Goal: Transaction & Acquisition: Purchase product/service

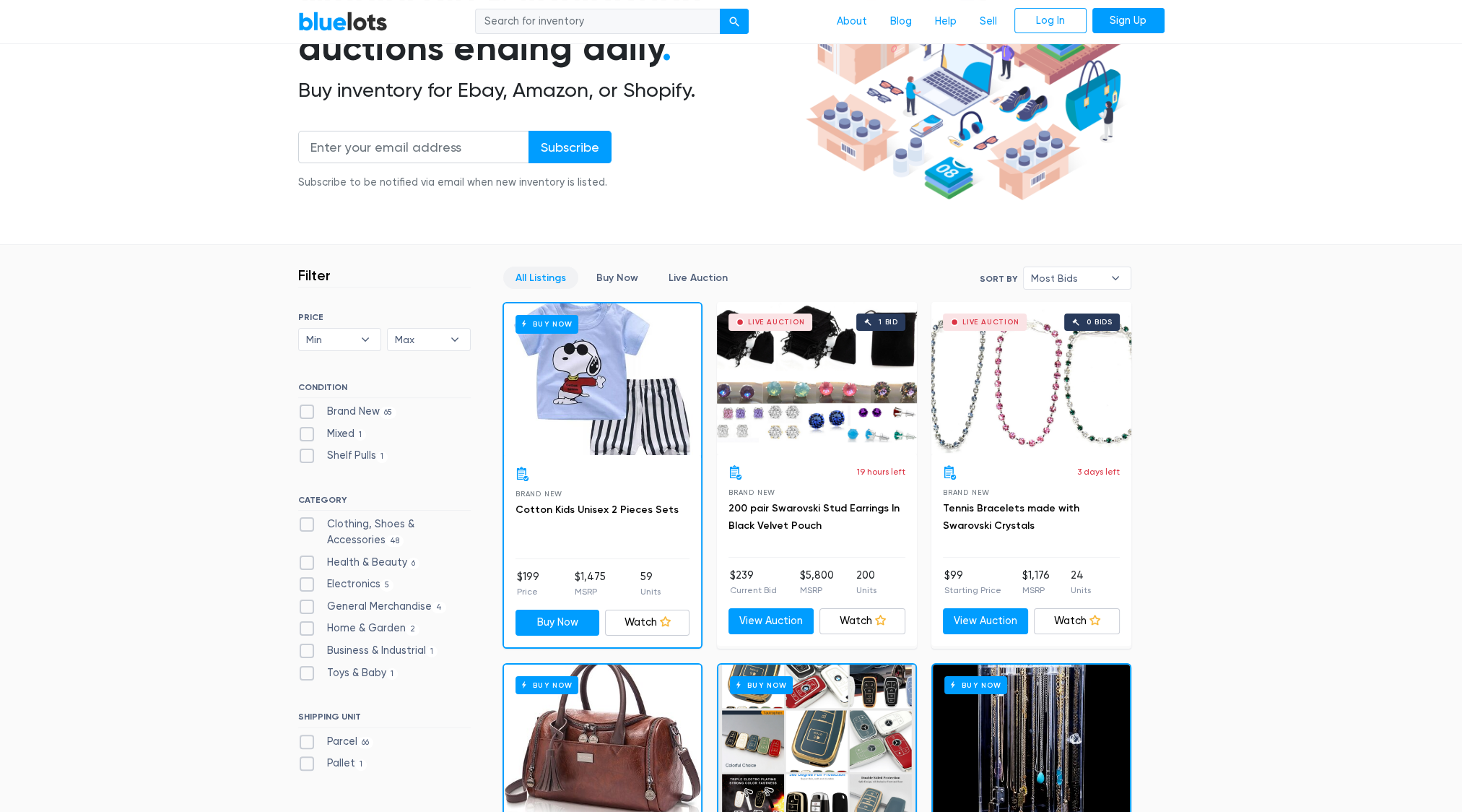
scroll to position [289, 0]
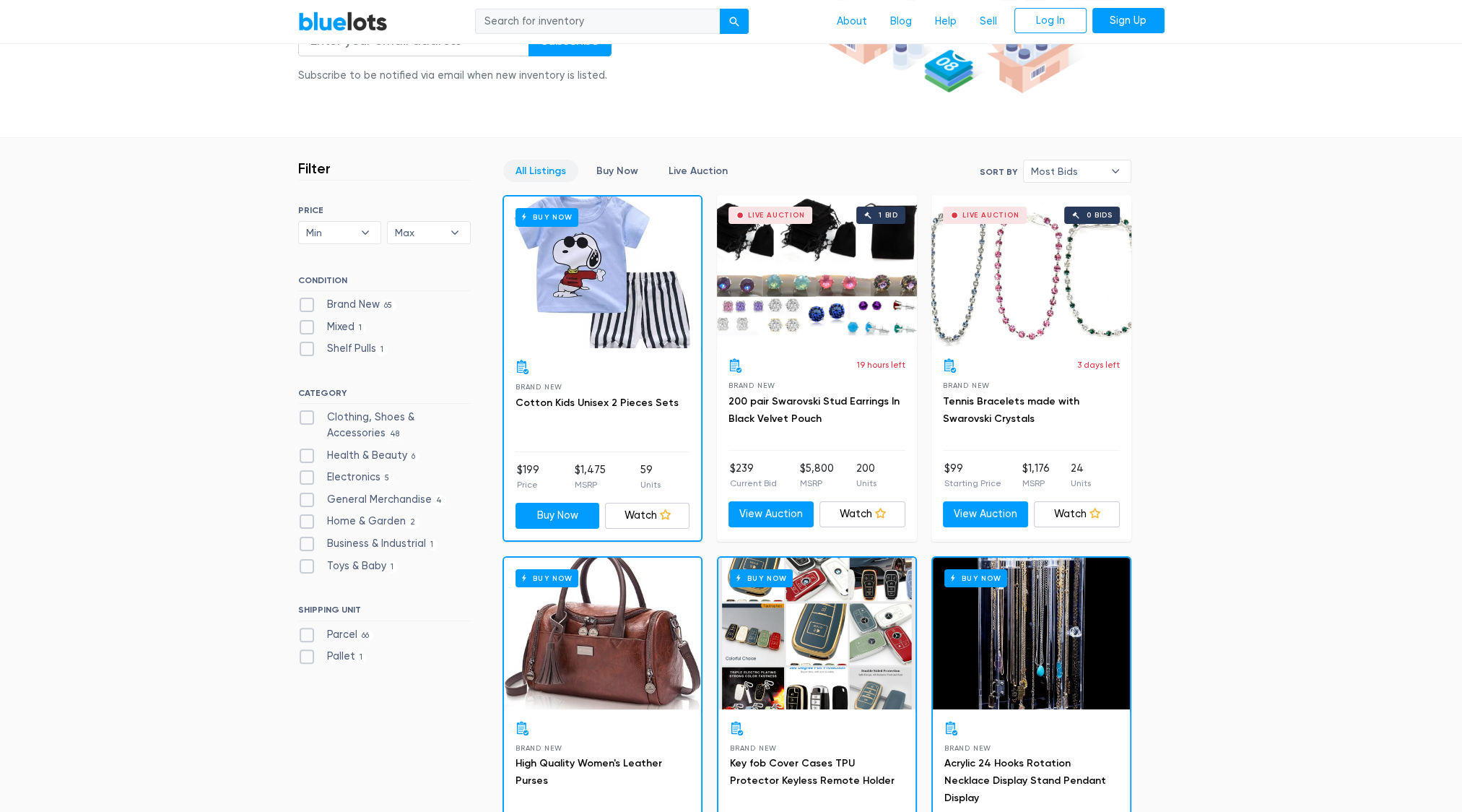
click at [422, 410] on label "Clothing, Shoes & Accessories 48" at bounding box center [384, 425] width 173 height 31
click at [307, 410] on Accessories"] "Clothing, Shoes & Accessories 48" at bounding box center [303, 414] width 9 height 9
checkbox Accessories"] "true"
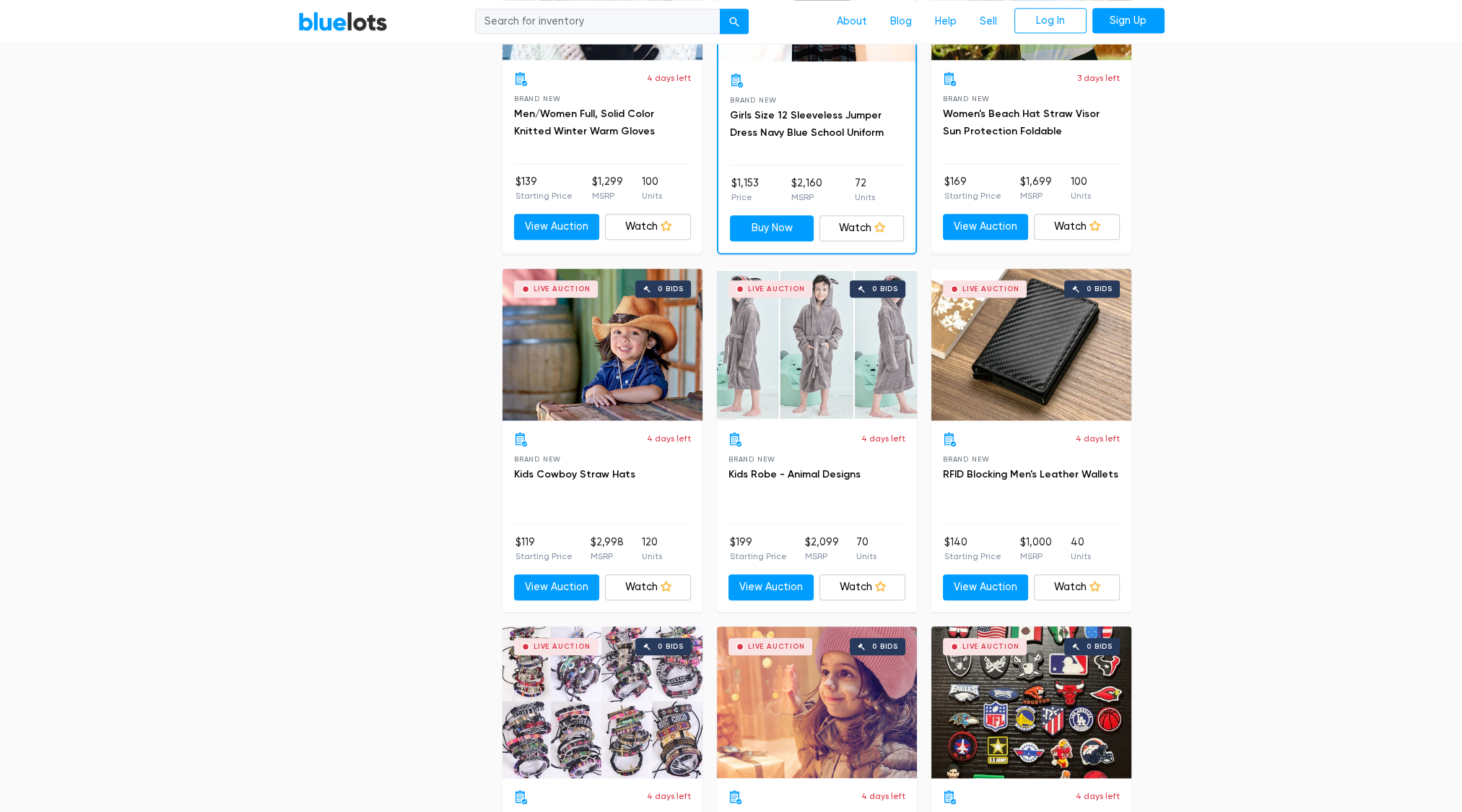
scroll to position [2049, 0]
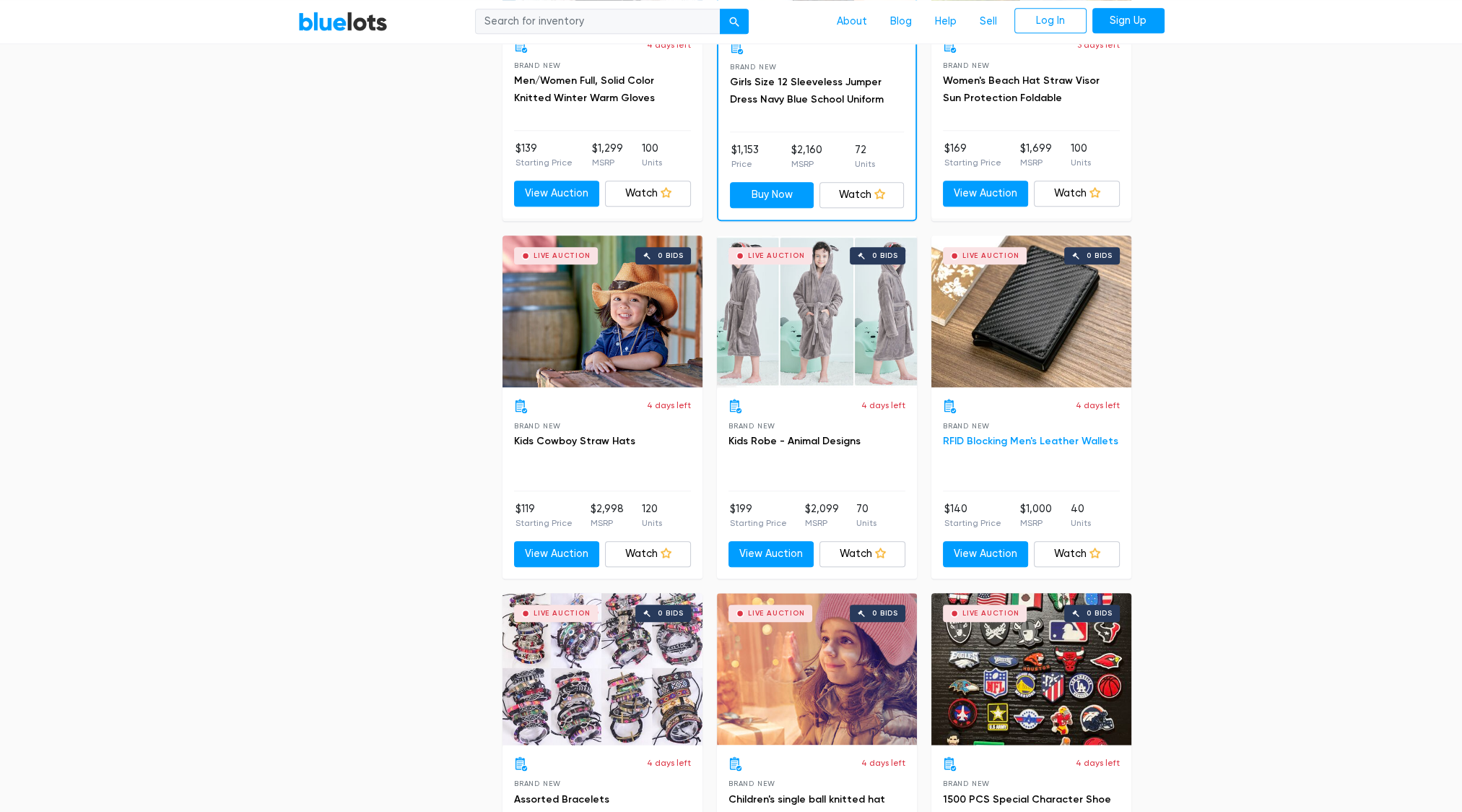
click at [1029, 436] on link "RFID Blocking Men's Leather Wallets" at bounding box center [1030, 441] width 176 height 12
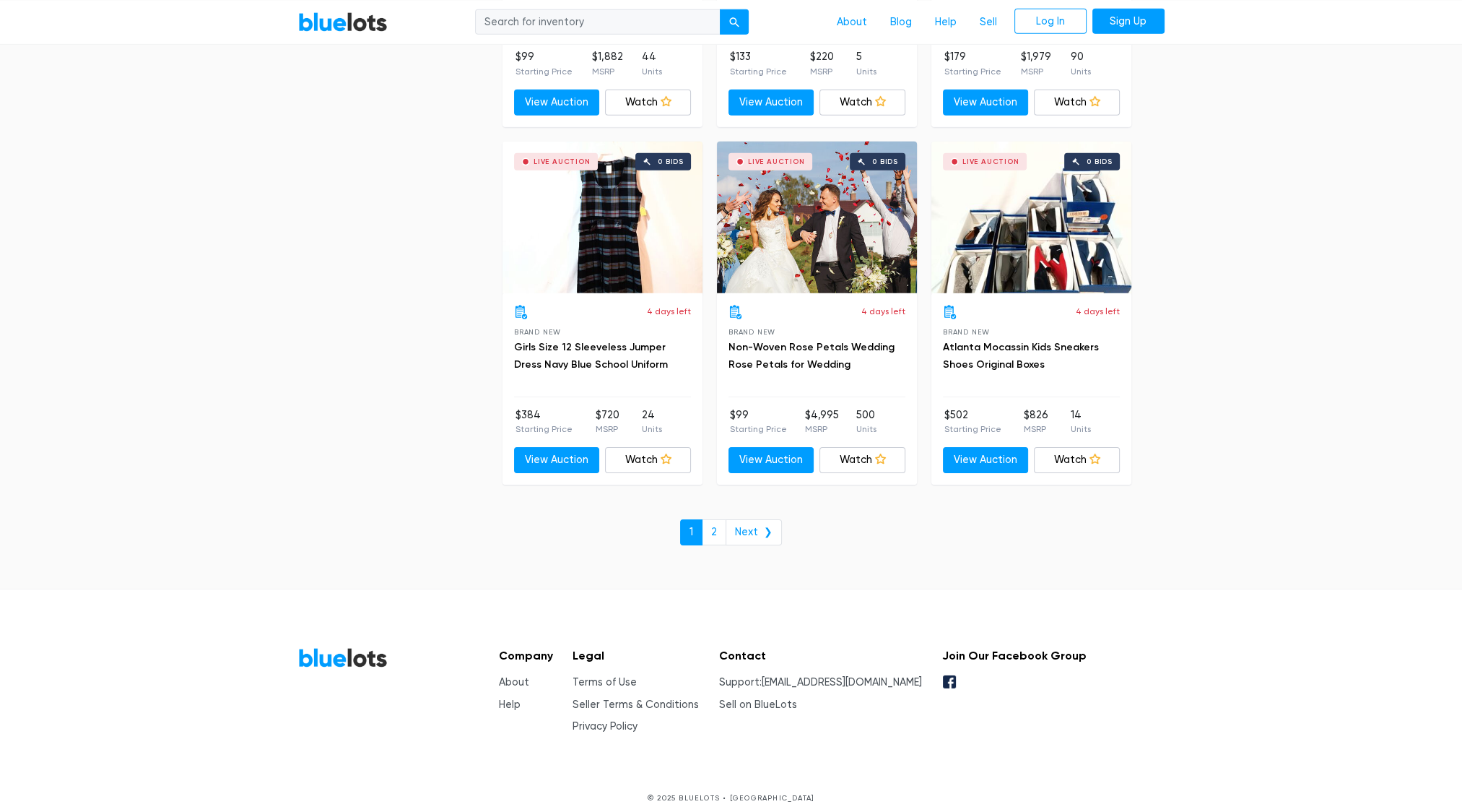
scroll to position [6081, 0]
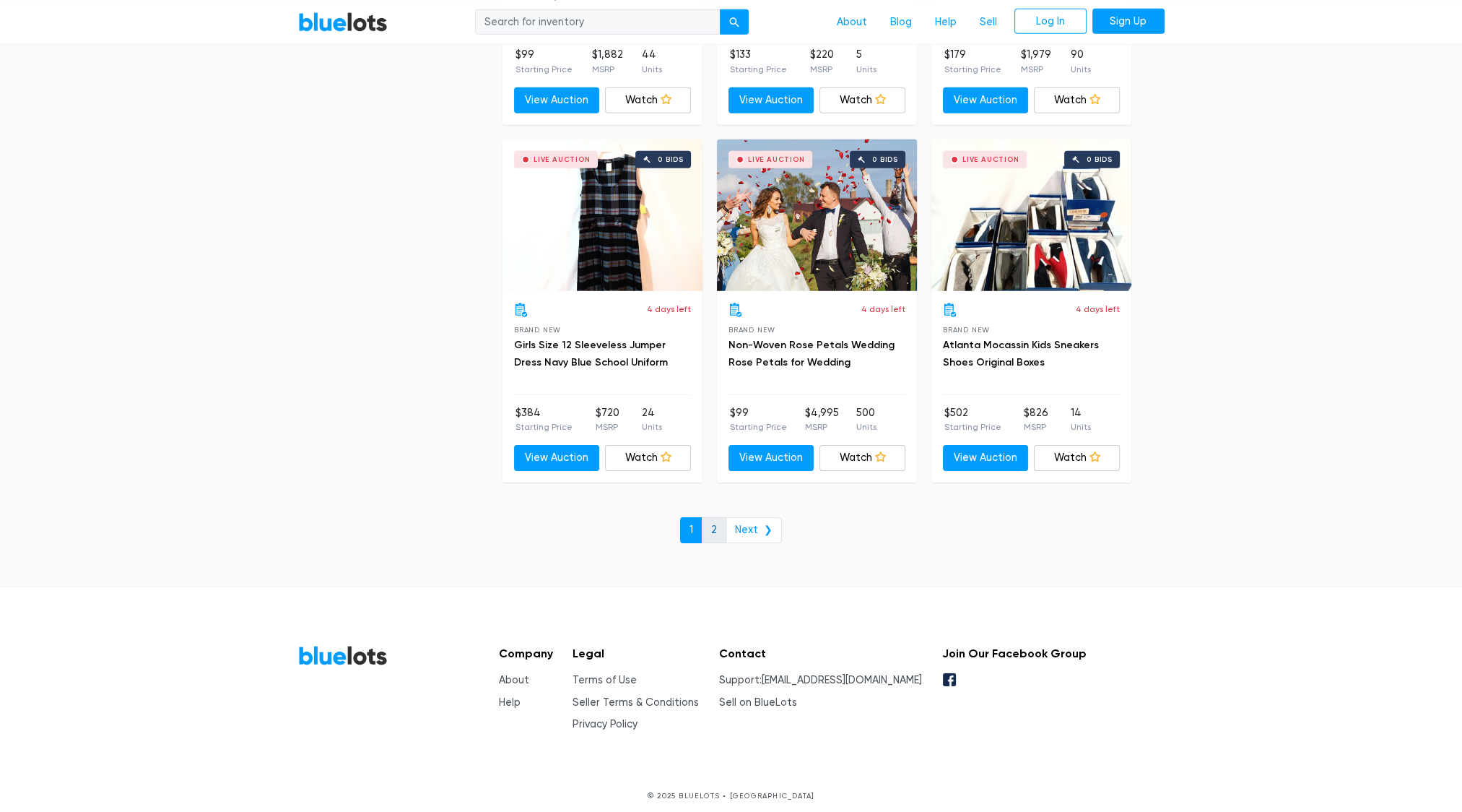
click at [714, 517] on link "2" at bounding box center [714, 530] width 25 height 26
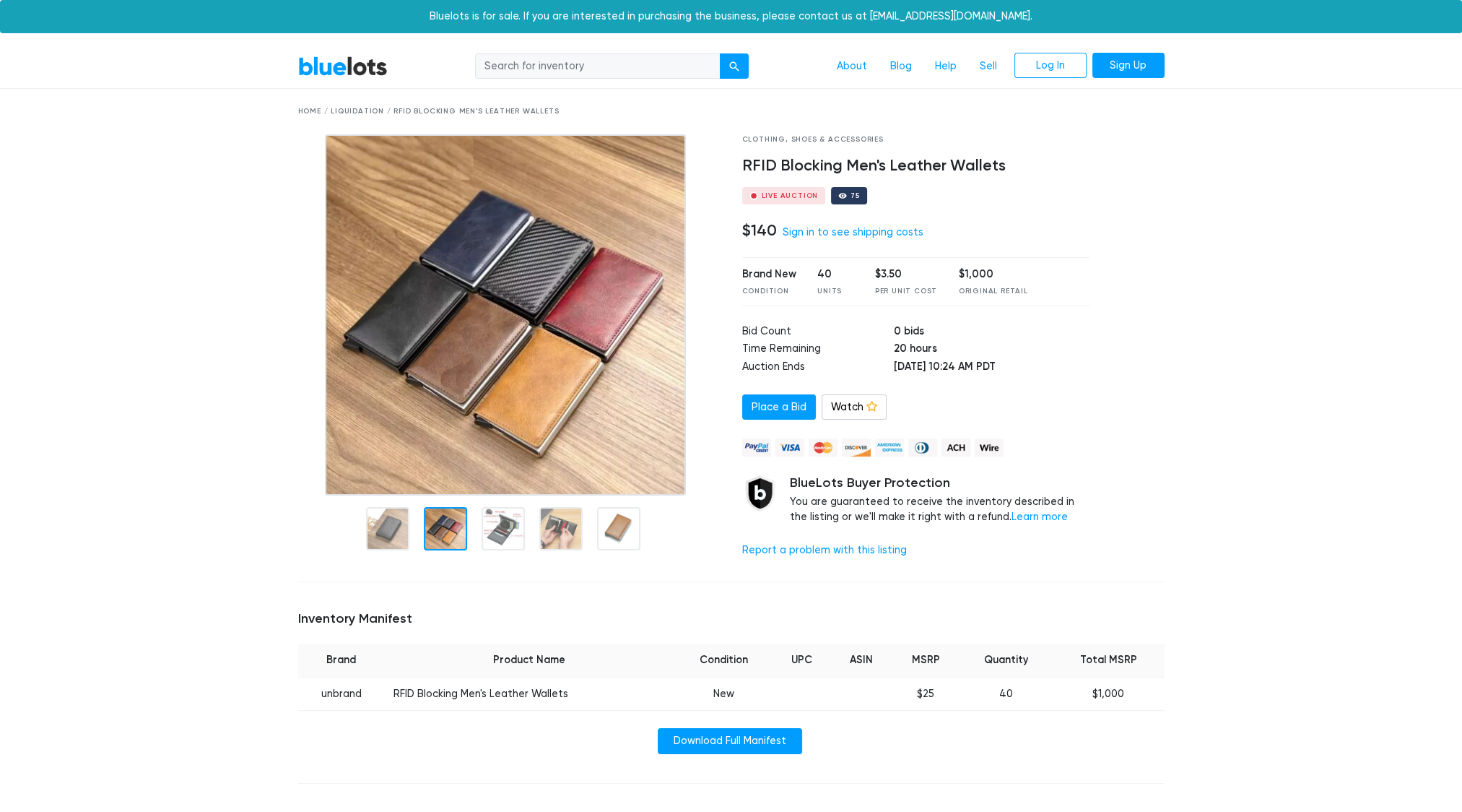
click at [448, 521] on div at bounding box center [445, 528] width 43 height 43
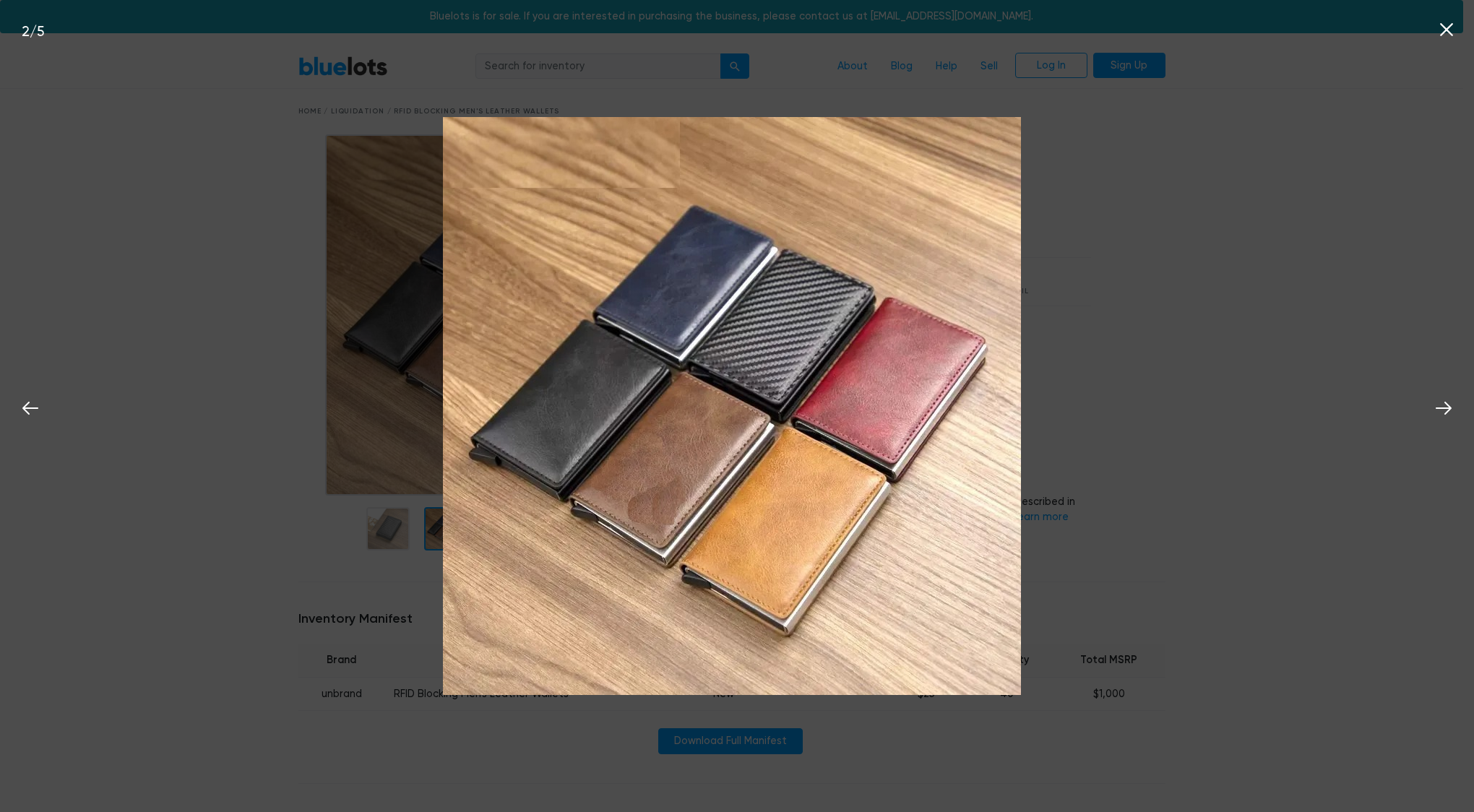
click at [1450, 25] on icon at bounding box center [1446, 29] width 13 height 13
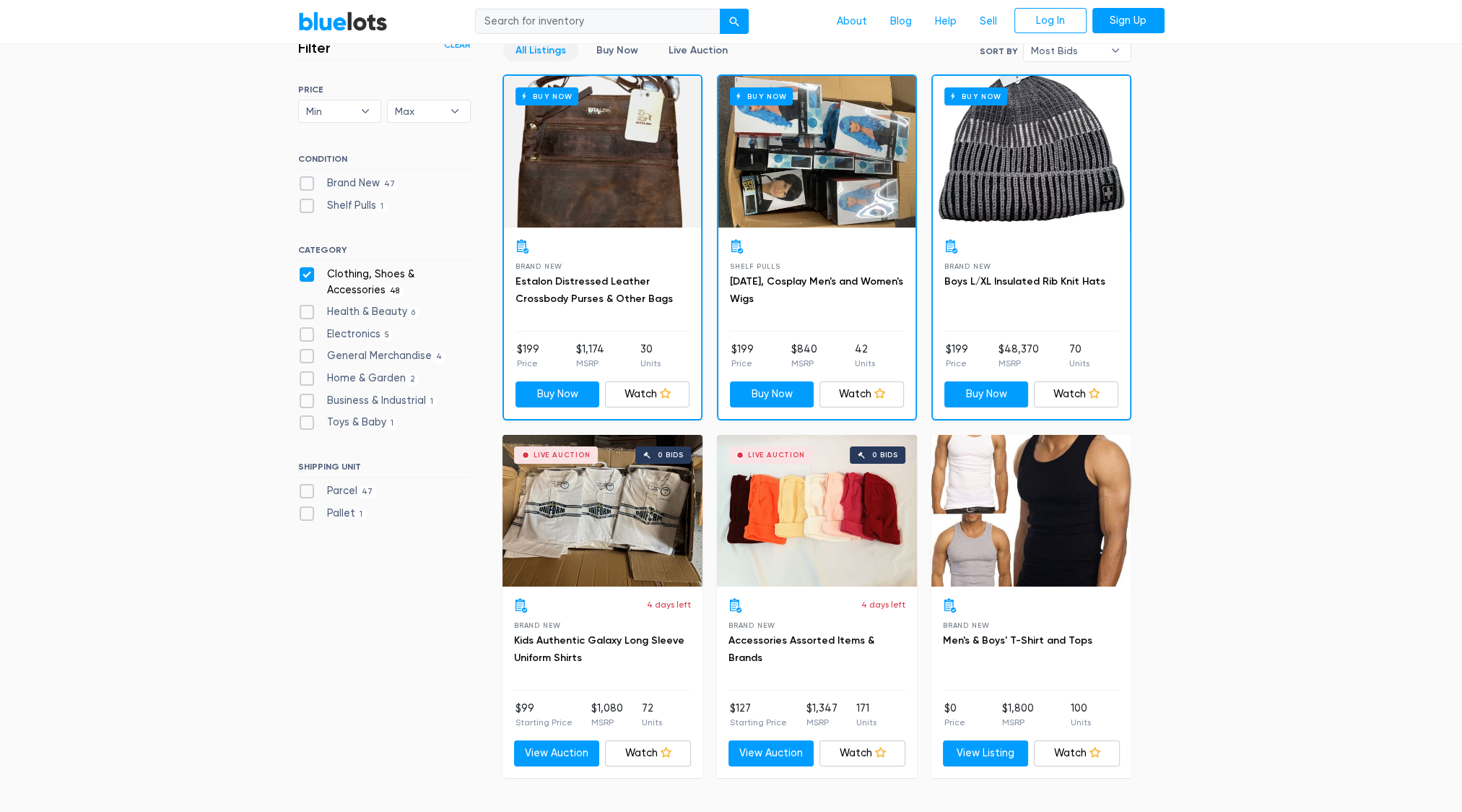
scroll to position [72, 0]
click at [609, 280] on link "Estalon Distressed Leather Crossbody Purses & Other Bags" at bounding box center [594, 289] width 158 height 29
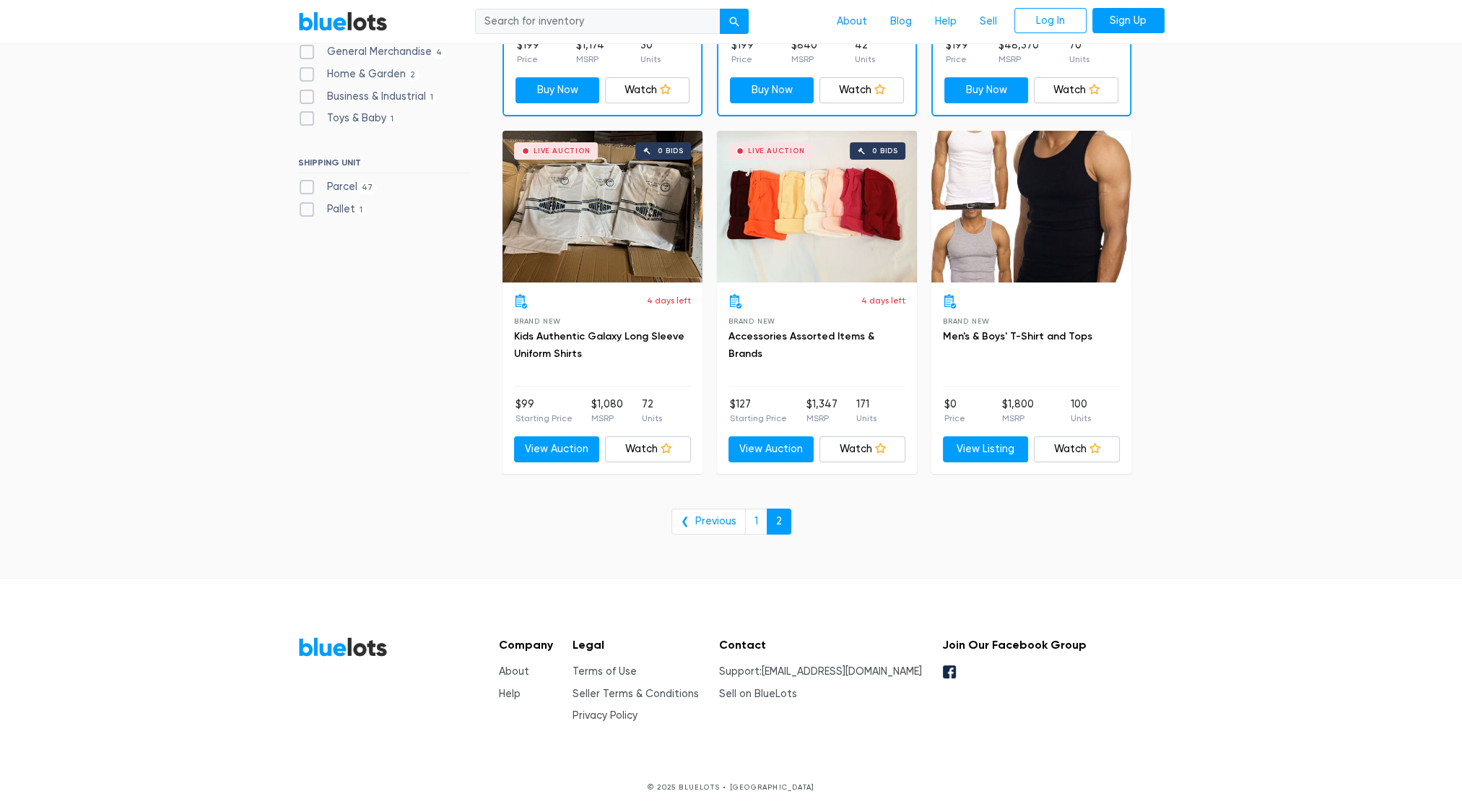
scroll to position [0, 0]
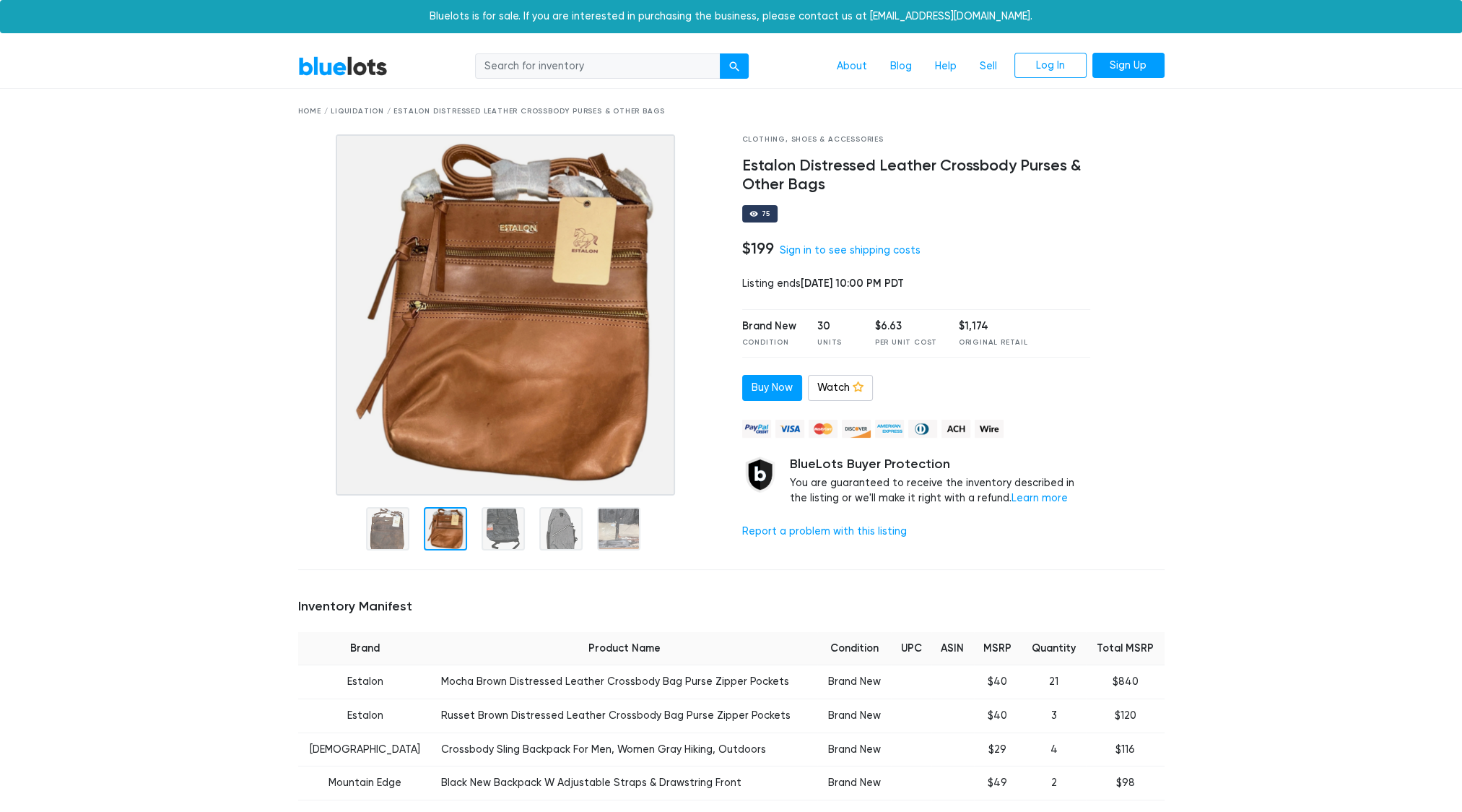
click at [442, 536] on div at bounding box center [445, 528] width 43 height 43
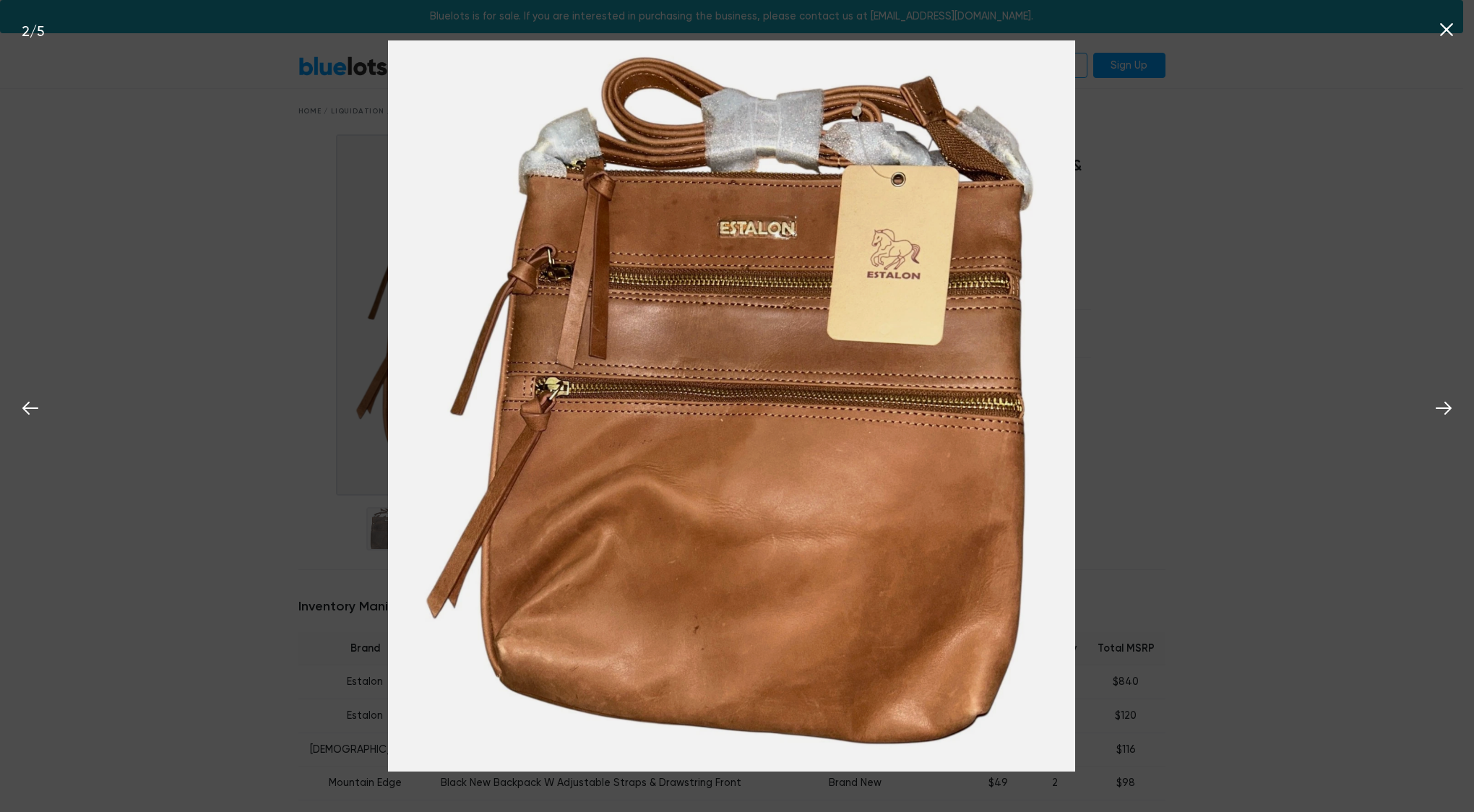
click at [1448, 29] on icon at bounding box center [1446, 29] width 13 height 13
